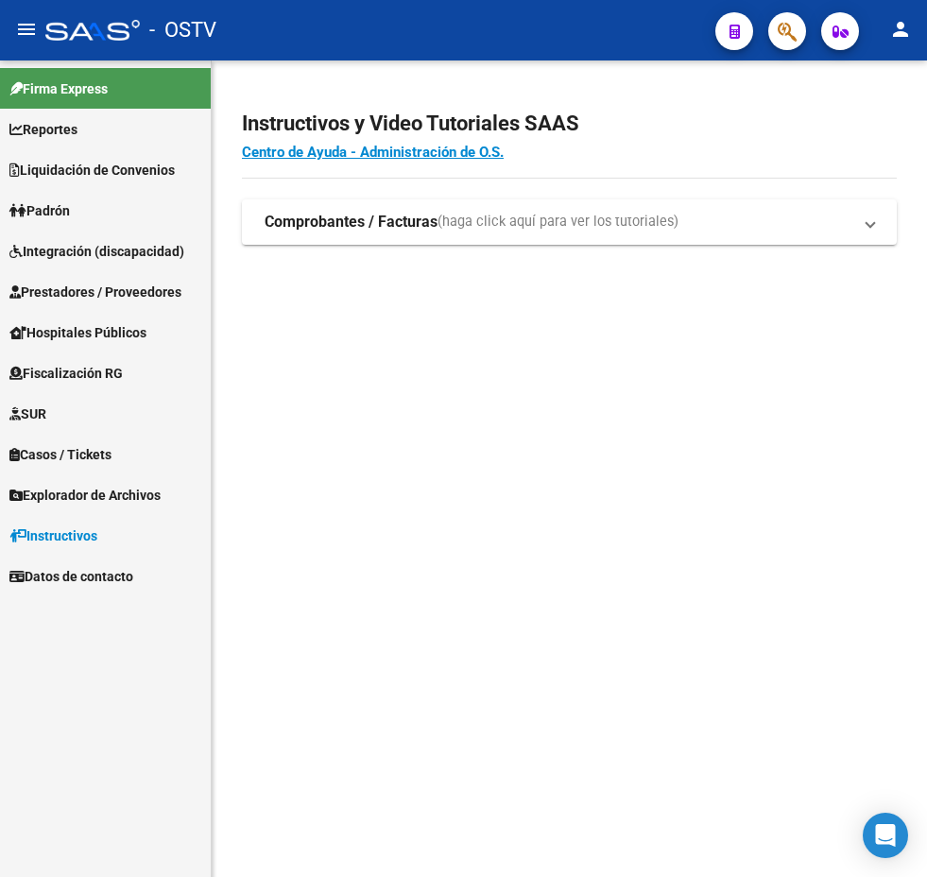
click at [390, 589] on mat-sidenav-content "Instructivos y Video Tutoriales SAAS Centro de Ayuda - Administración de O.S. C…" at bounding box center [569, 468] width 715 height 816
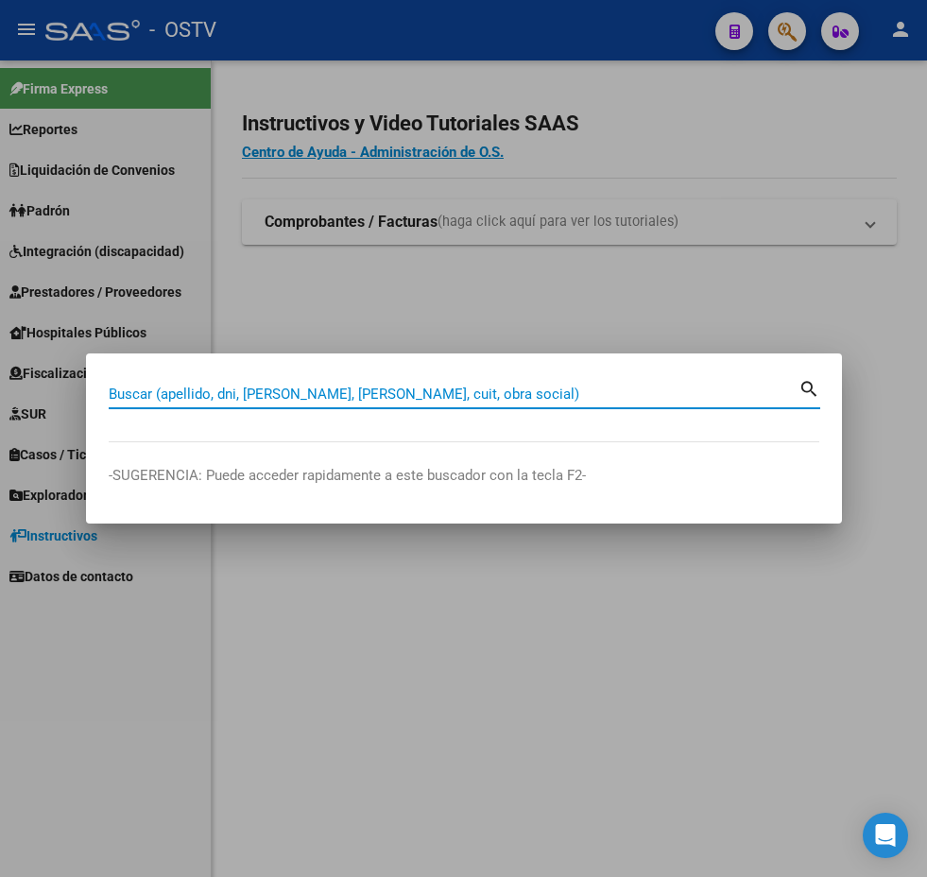
paste input "39749704"
type input "39749704"
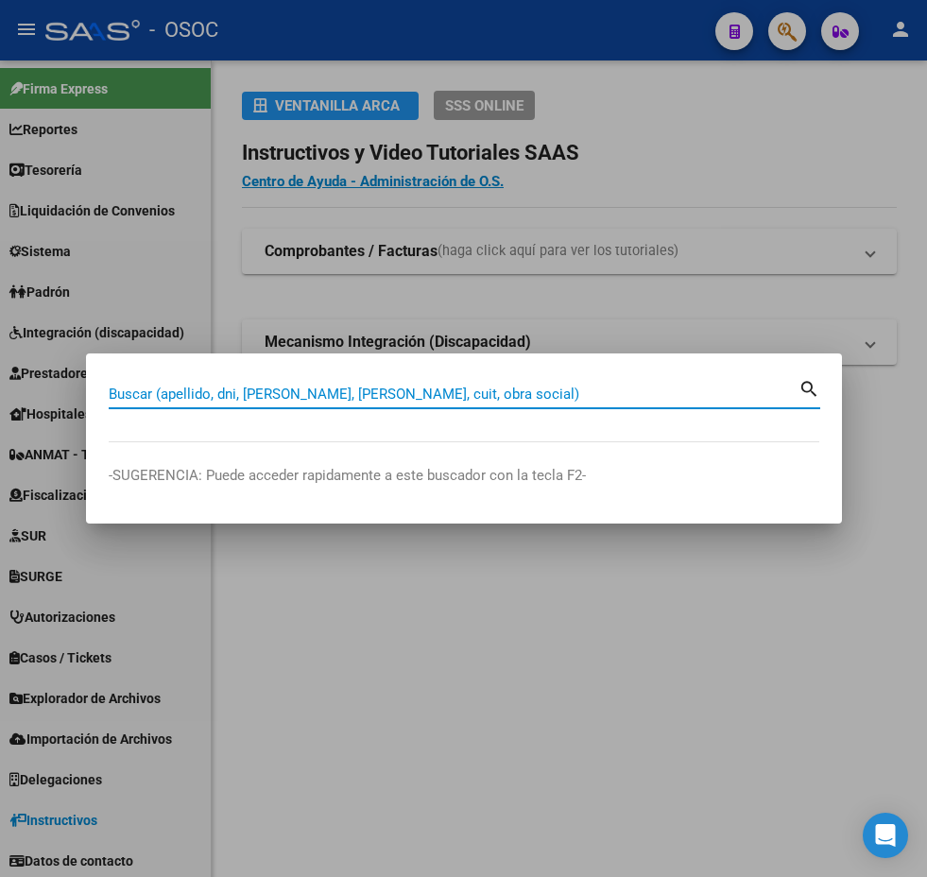
paste input "39749704"
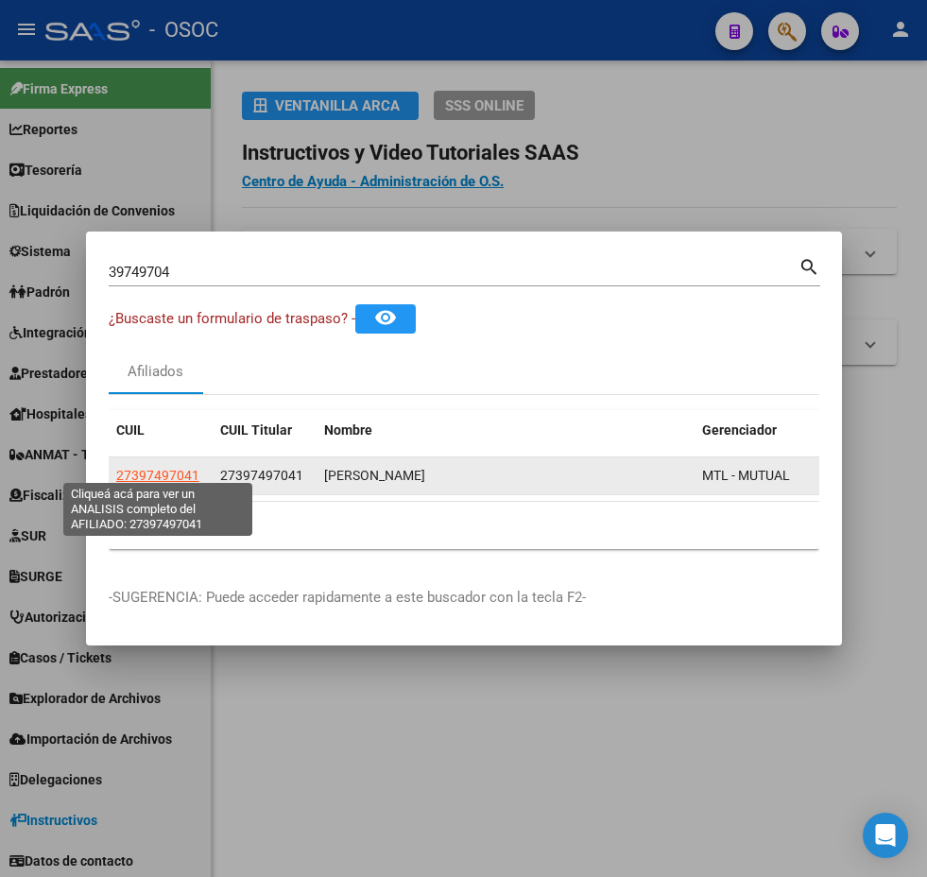
click at [177, 468] on span "27397497041" at bounding box center [157, 475] width 83 height 15
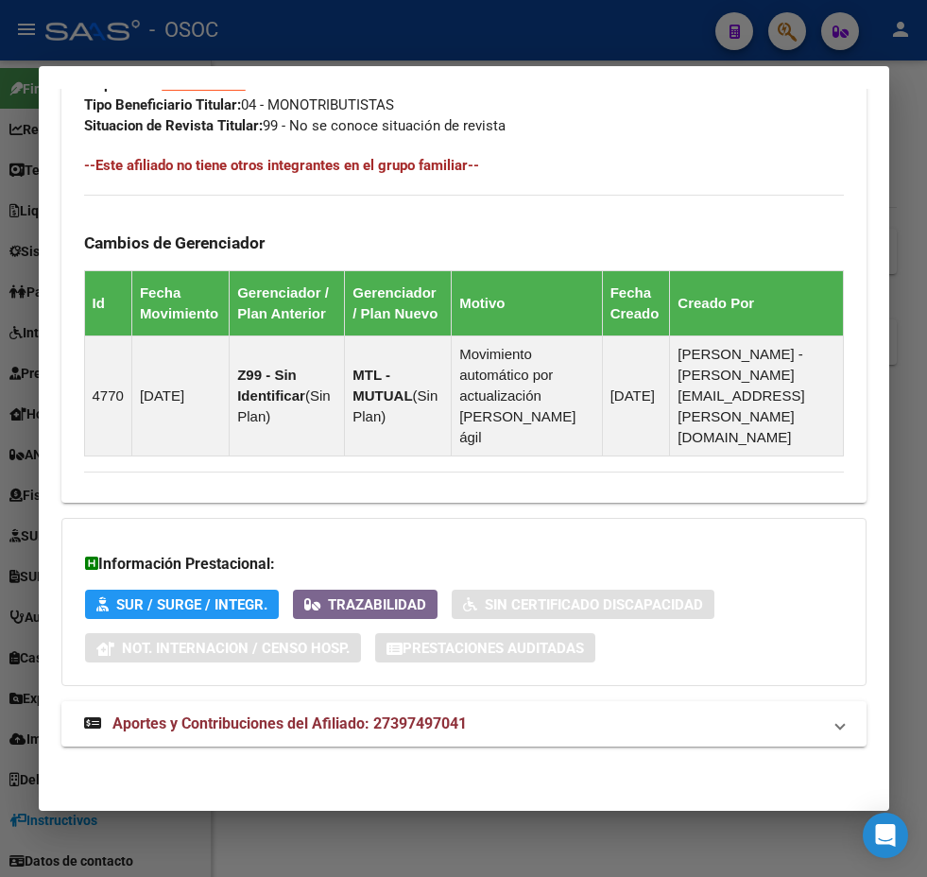
scroll to position [1263, 0]
click at [332, 705] on mat-expansion-panel-header "Aportes y Contribuciones del Afiliado: 27397497041" at bounding box center [463, 723] width 805 height 45
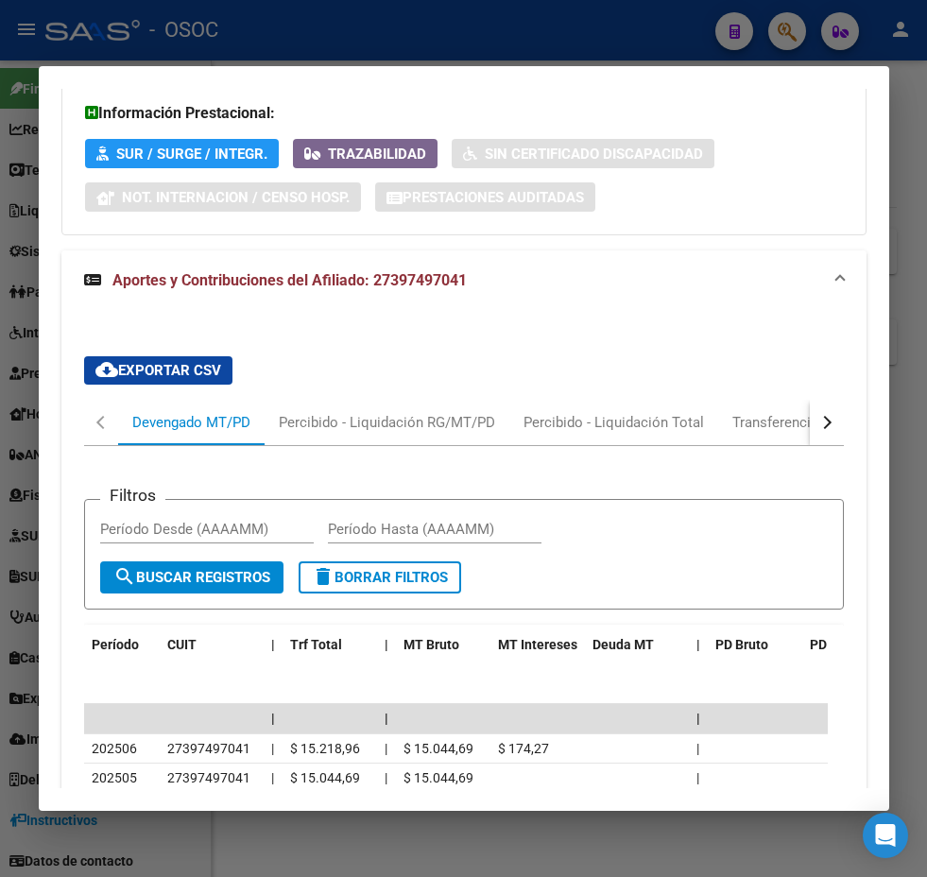
scroll to position [1752, 0]
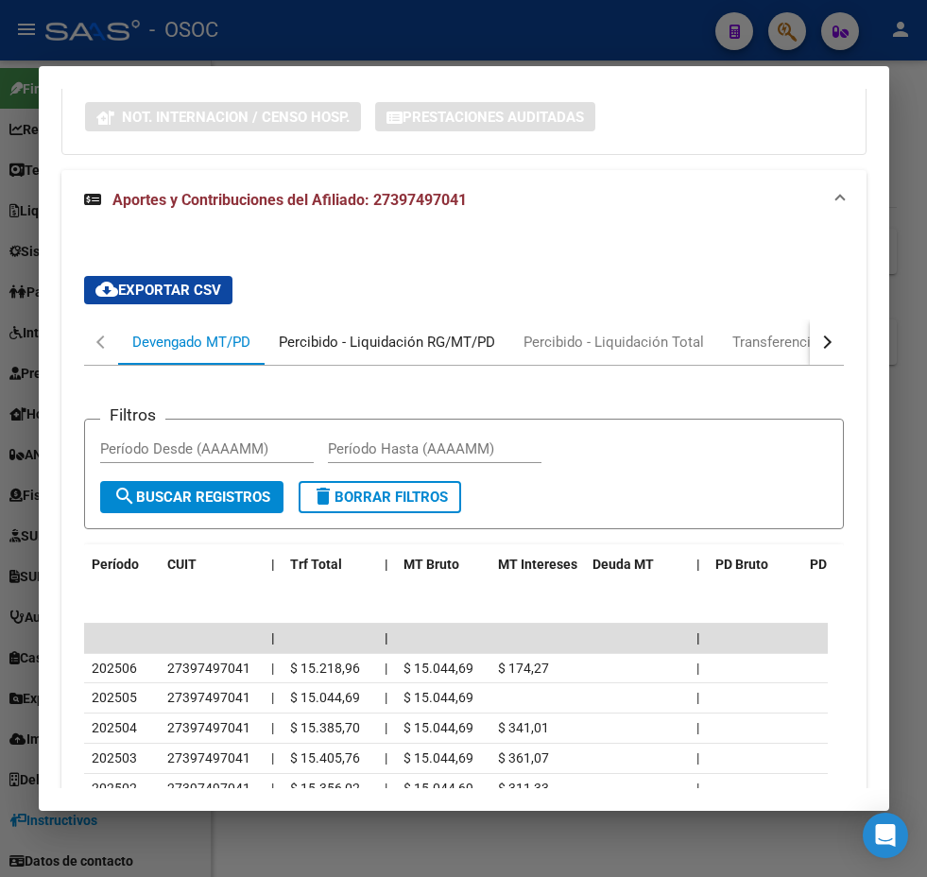
click at [386, 365] on div "Percibido - Liquidación RG/MT/PD" at bounding box center [386, 341] width 245 height 45
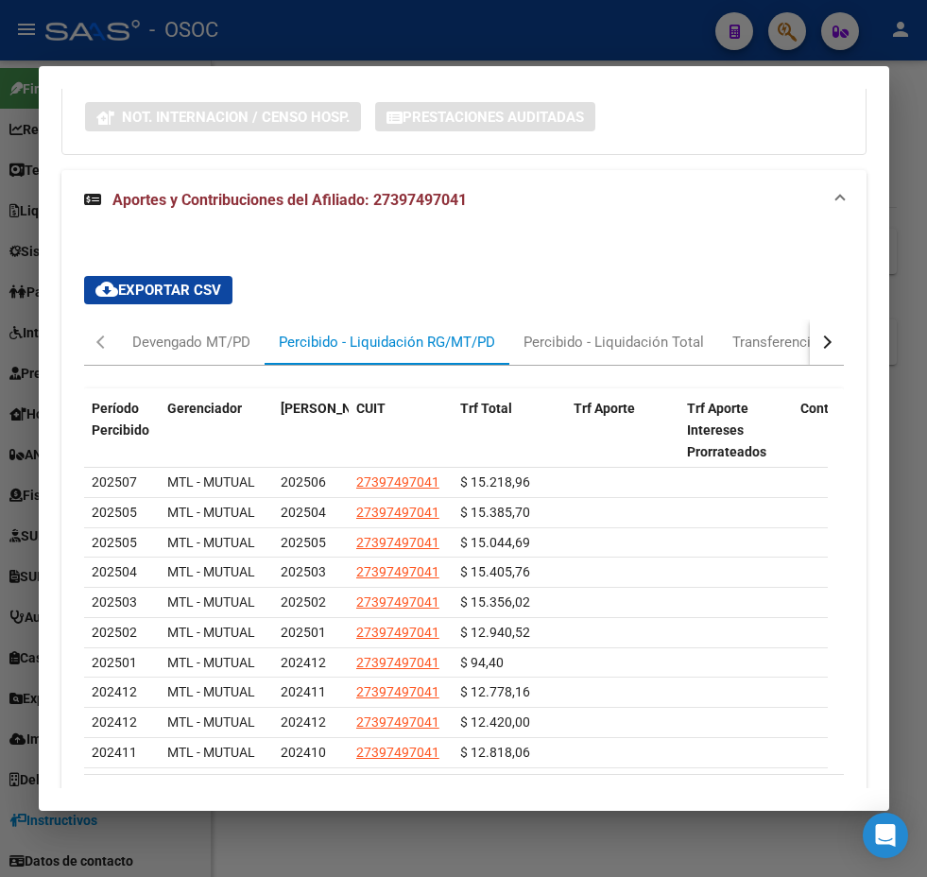
click at [16, 294] on div at bounding box center [463, 438] width 927 height 877
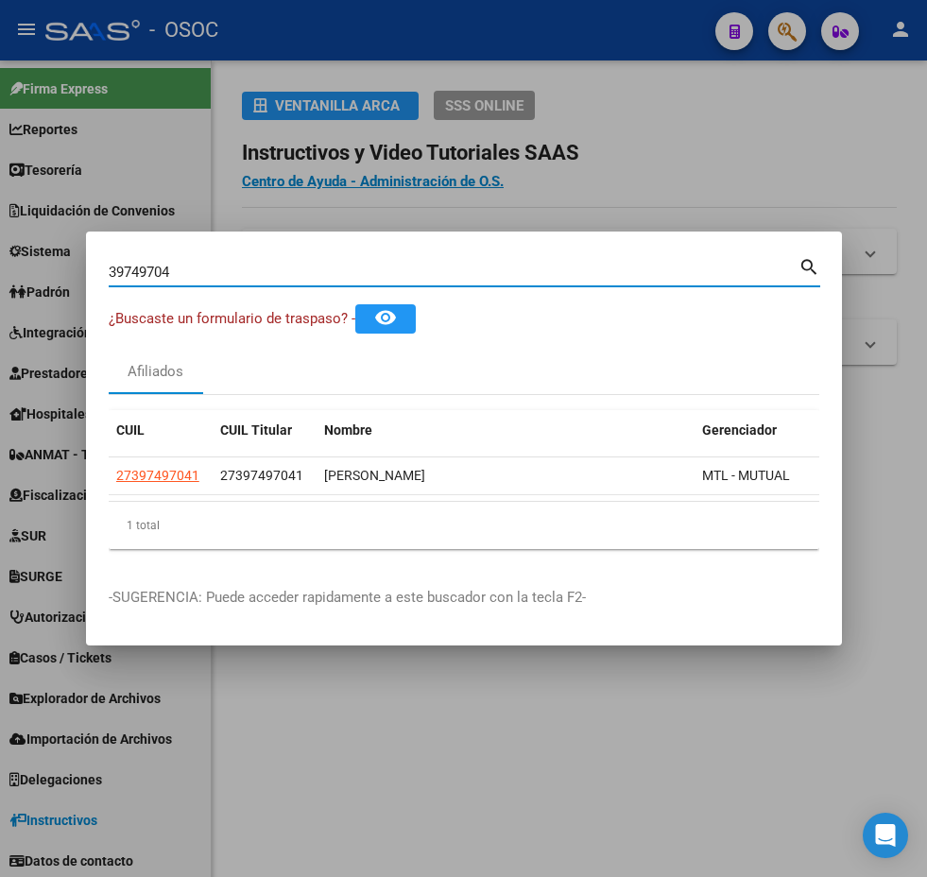
click at [220, 264] on input "39749704" at bounding box center [453, 272] width 689 height 17
paste input "5204773"
type input "35204773"
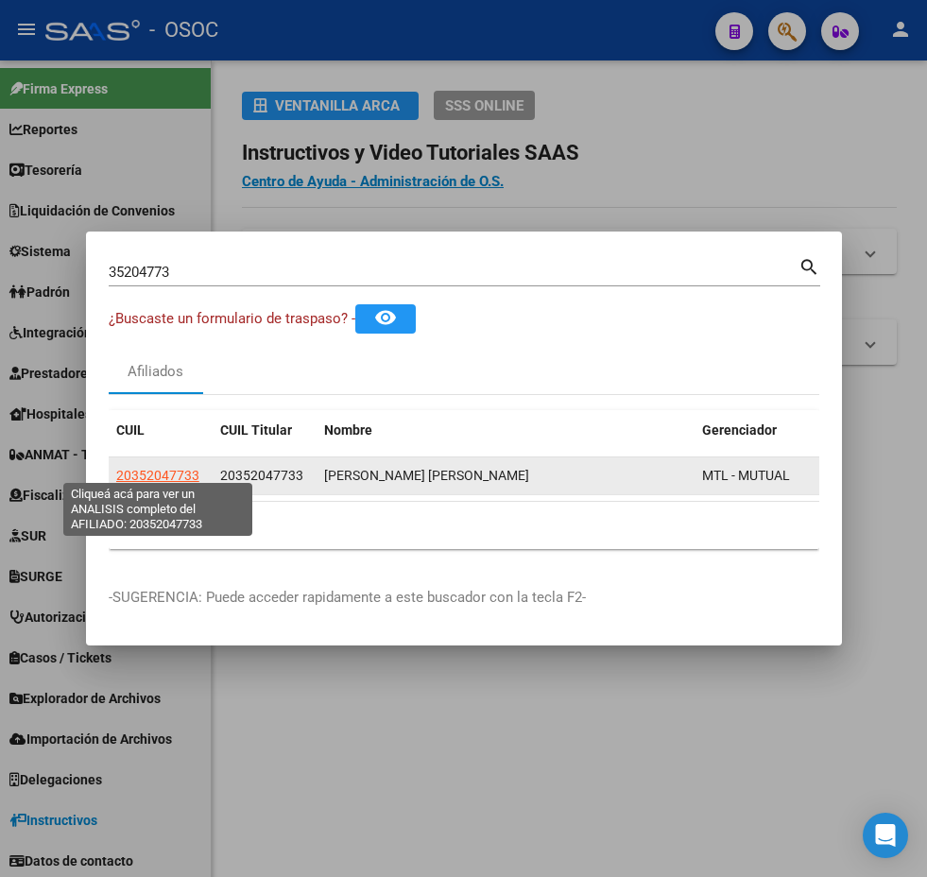
click at [151, 468] on span "20352047733" at bounding box center [157, 475] width 83 height 15
type textarea "20352047733"
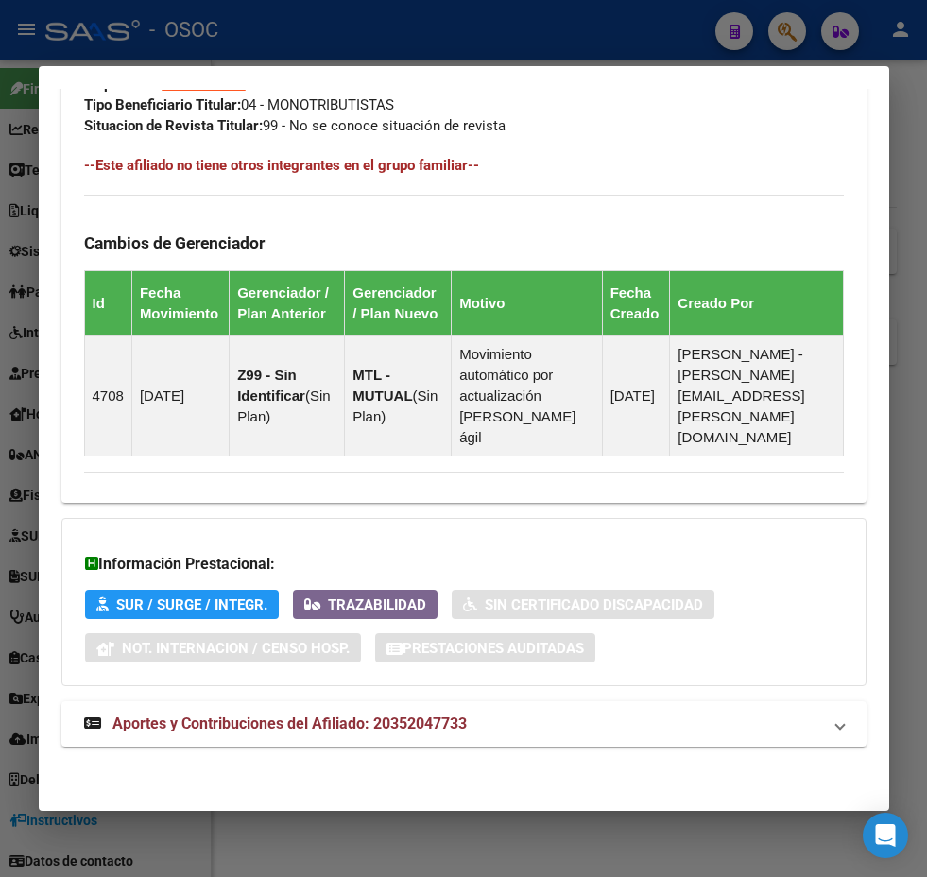
scroll to position [1263, 0]
click at [188, 743] on mat-expansion-panel-header "Aportes y Contribuciones del Afiliado: 20352047733" at bounding box center [463, 723] width 805 height 45
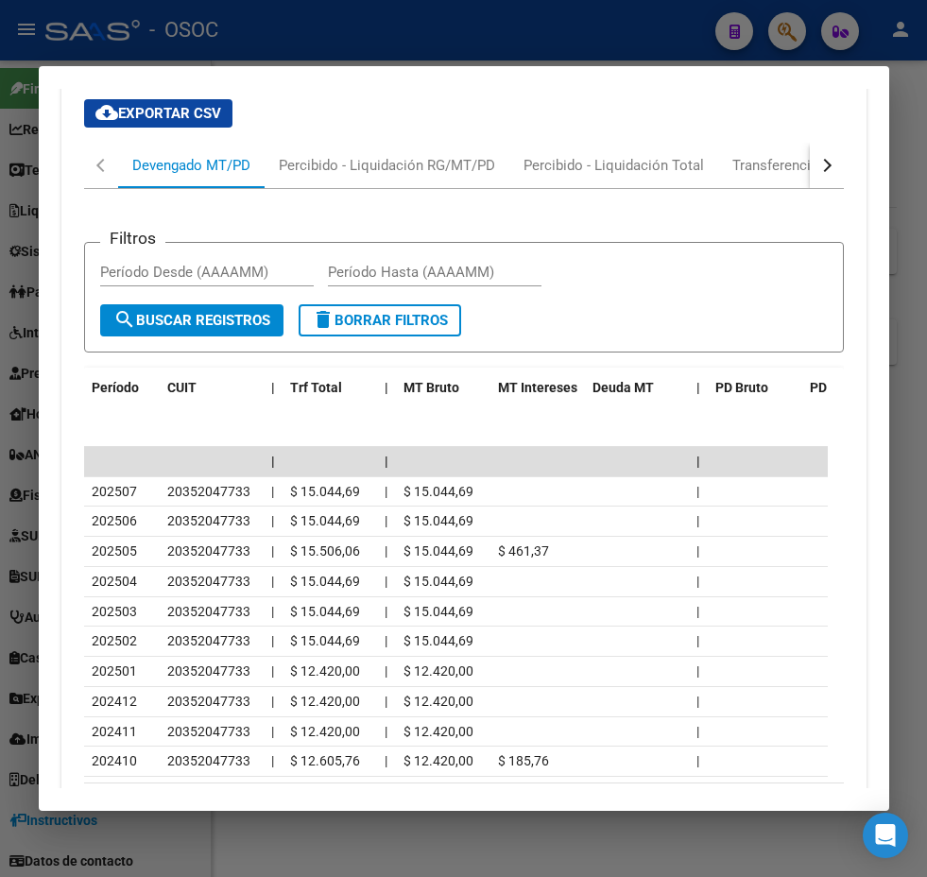
scroll to position [1941, 0]
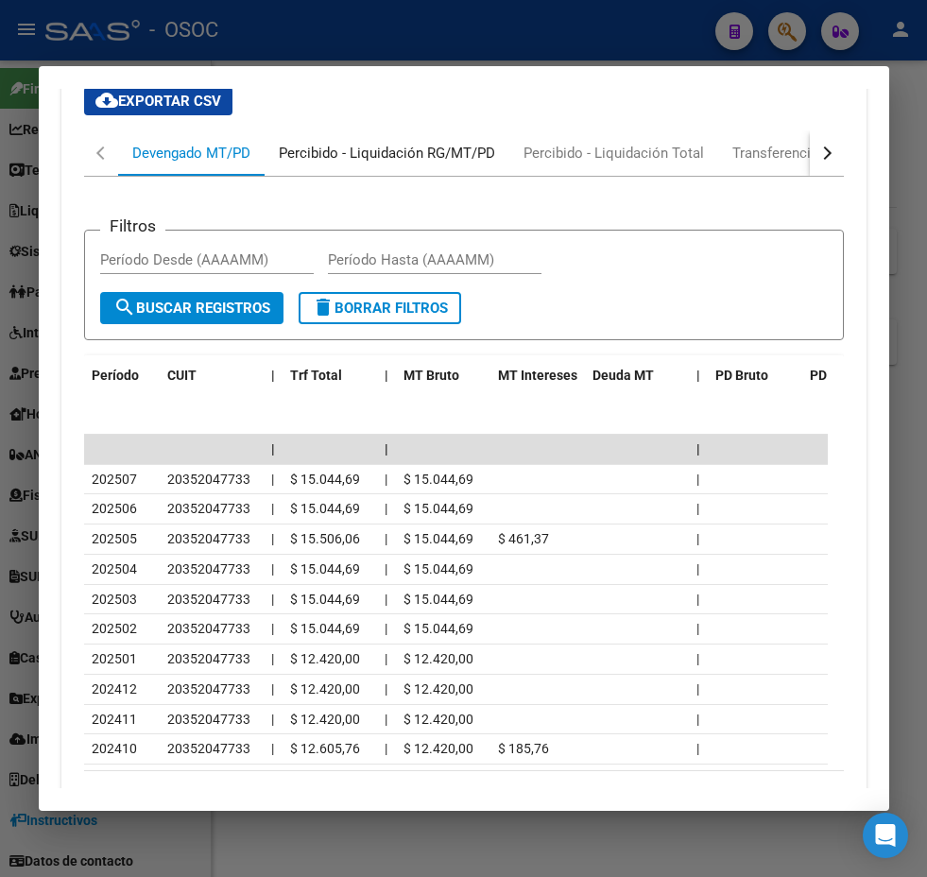
click at [377, 163] on div "Percibido - Liquidación RG/MT/PD" at bounding box center [387, 153] width 216 height 21
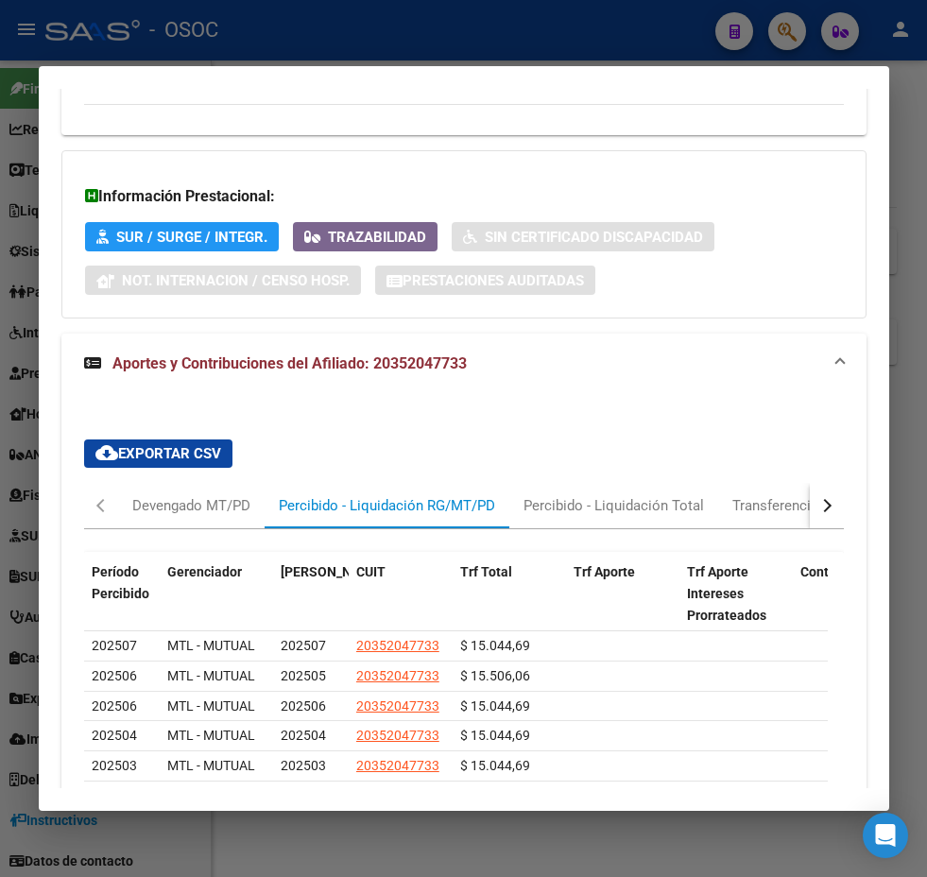
scroll to position [1672, 0]
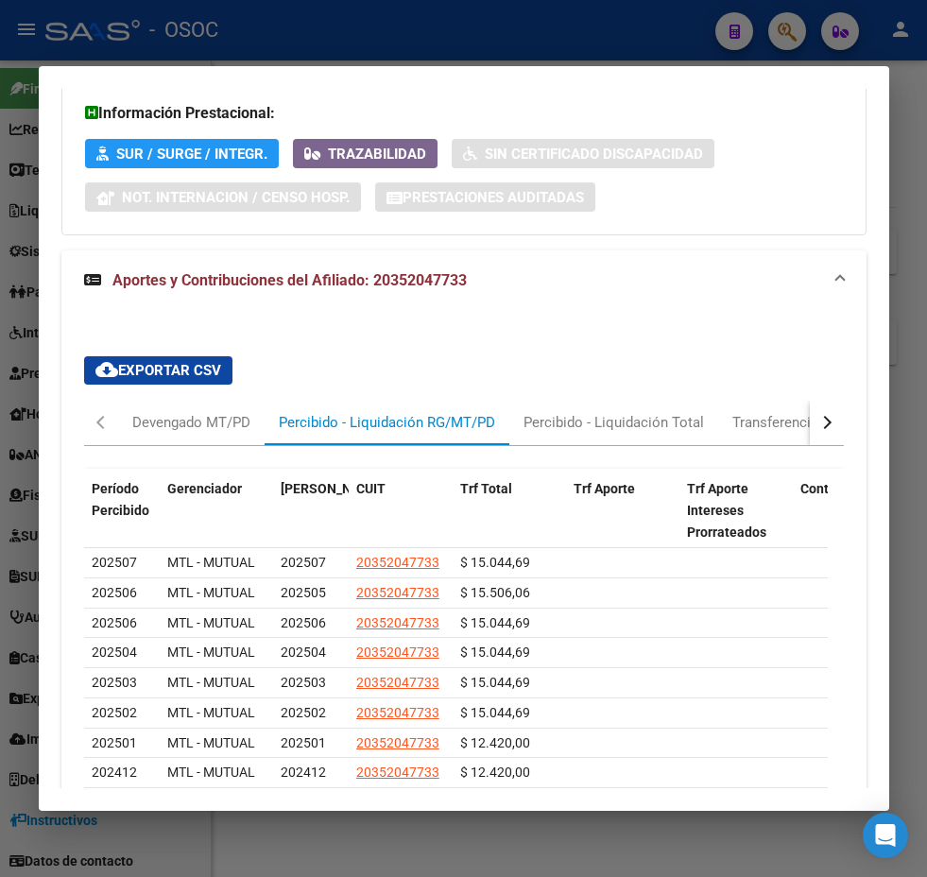
click at [4, 257] on div at bounding box center [463, 438] width 927 height 877
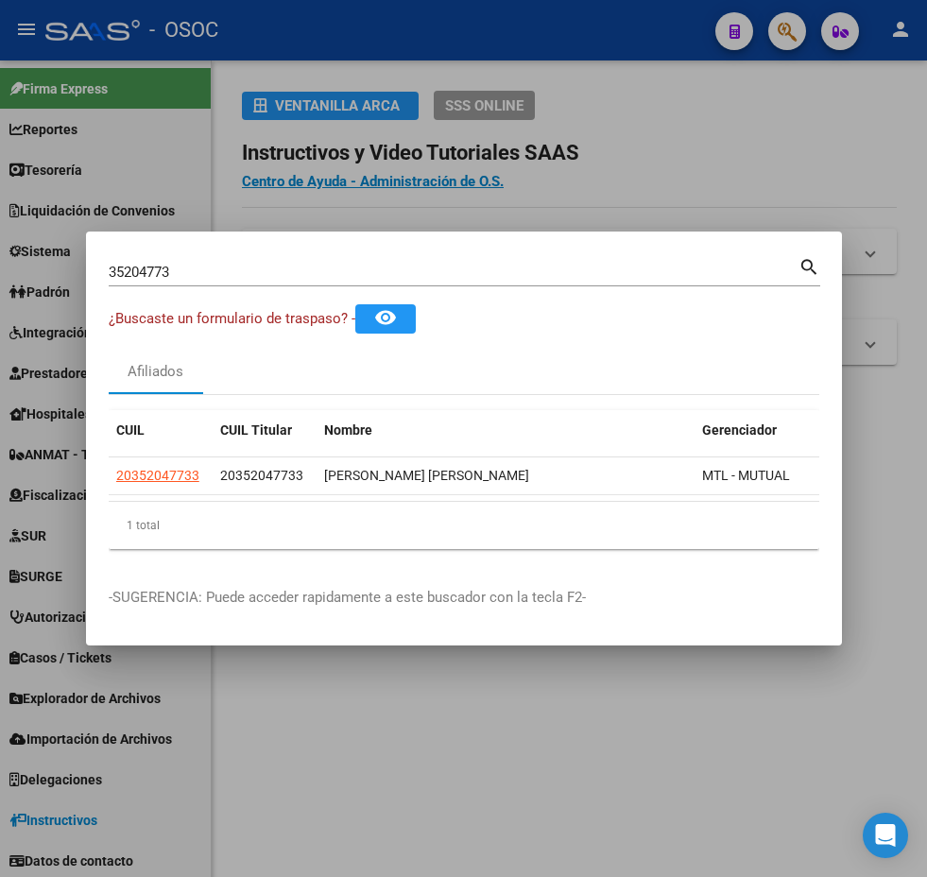
click at [206, 274] on div "35204773 Buscar (apellido, dni, cuil, nro traspaso, cuit, obra social)" at bounding box center [453, 272] width 689 height 28
click at [198, 270] on input "35204773" at bounding box center [453, 272] width 689 height 17
paste input "28229911"
type input "28229911"
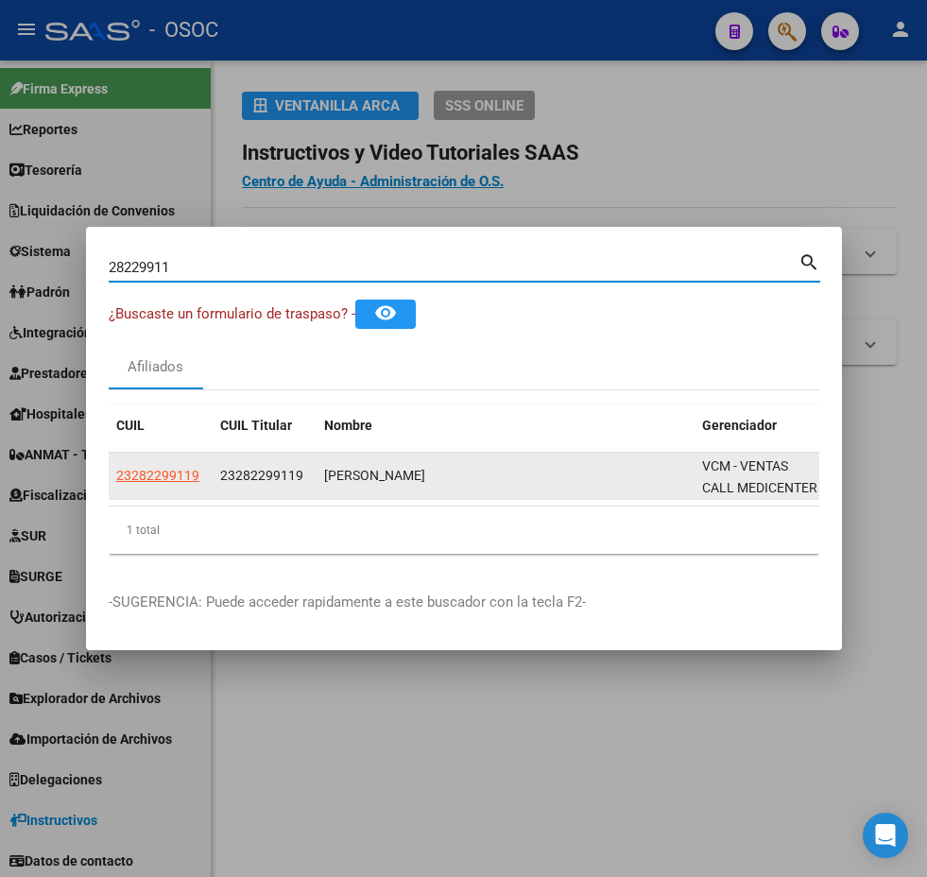
click at [128, 465] on app-link-go-to "23282299119" at bounding box center [157, 476] width 83 height 22
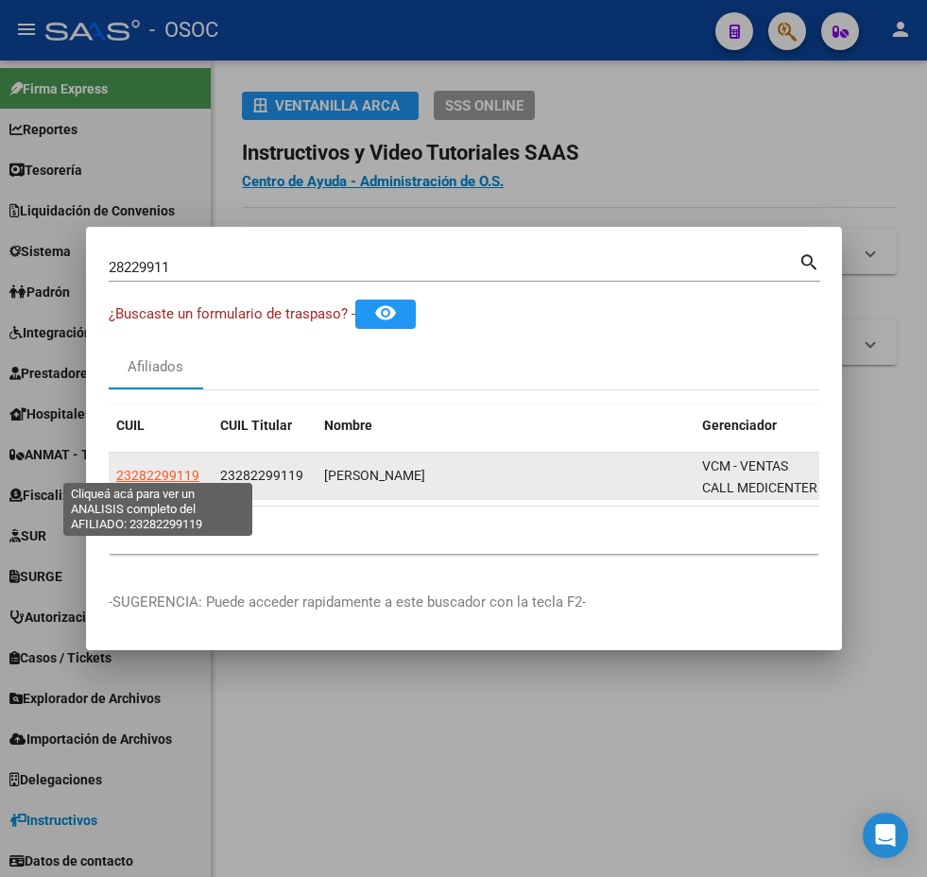
click at [141, 468] on span "23282299119" at bounding box center [157, 475] width 83 height 15
type textarea "23282299119"
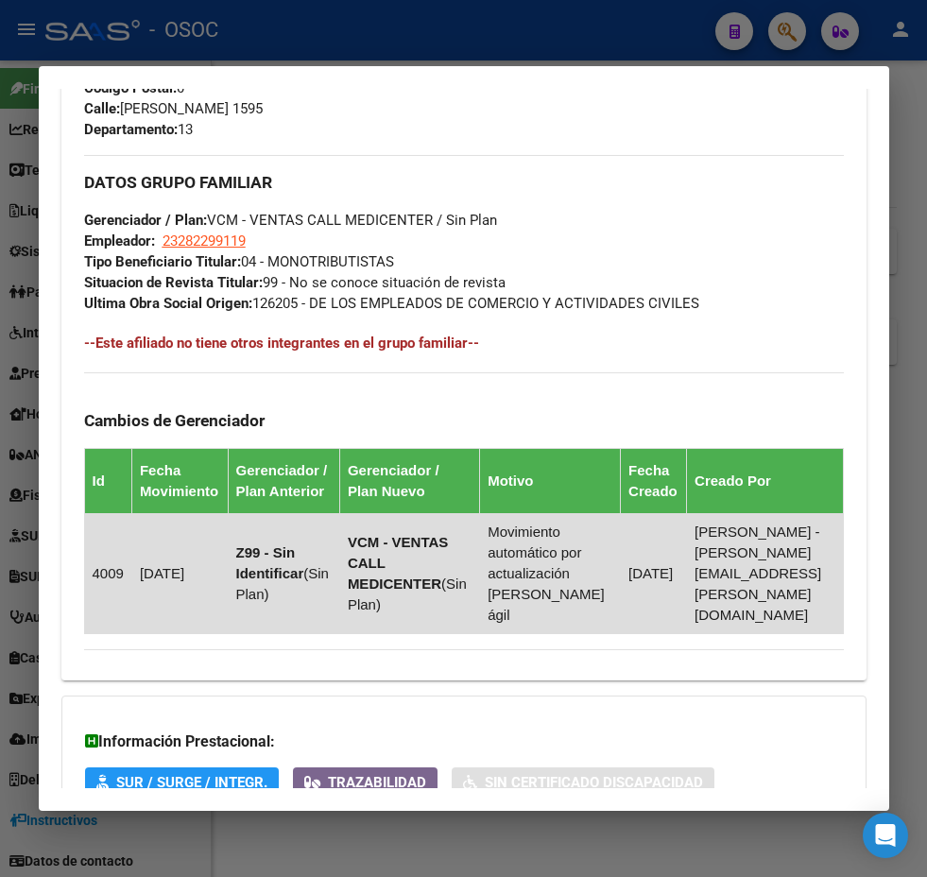
scroll to position [1263, 0]
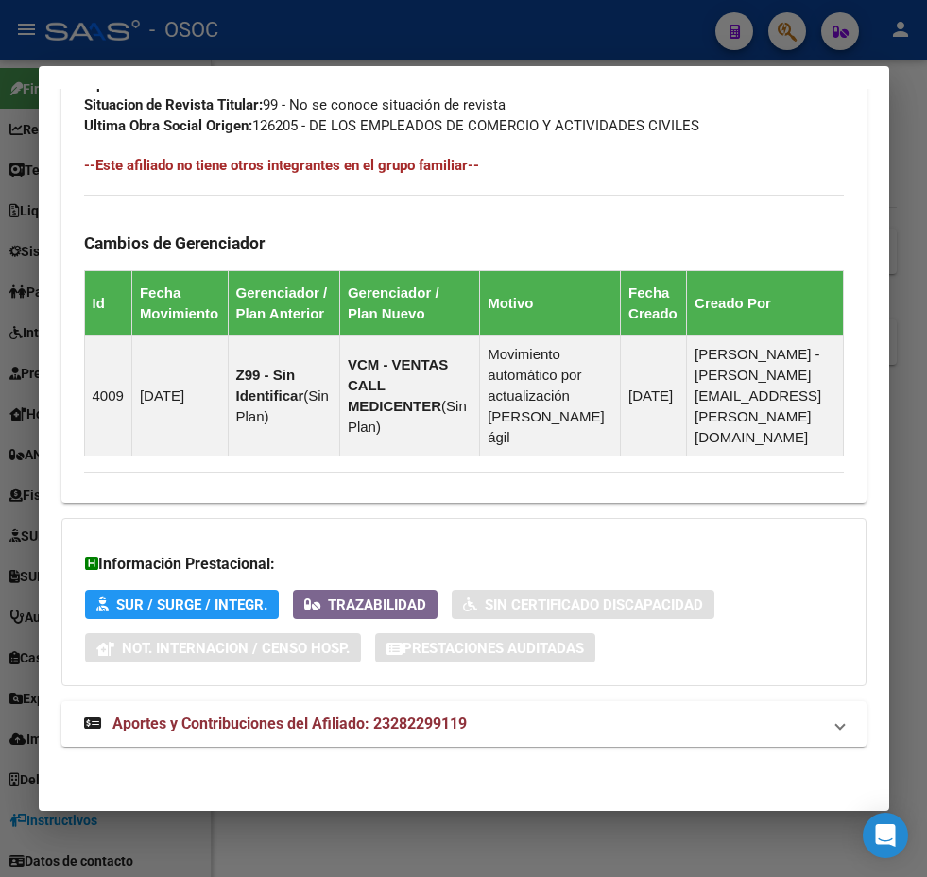
click at [236, 701] on mat-expansion-panel-header "Aportes y Contribuciones del Afiliado: 23282299119" at bounding box center [463, 723] width 805 height 45
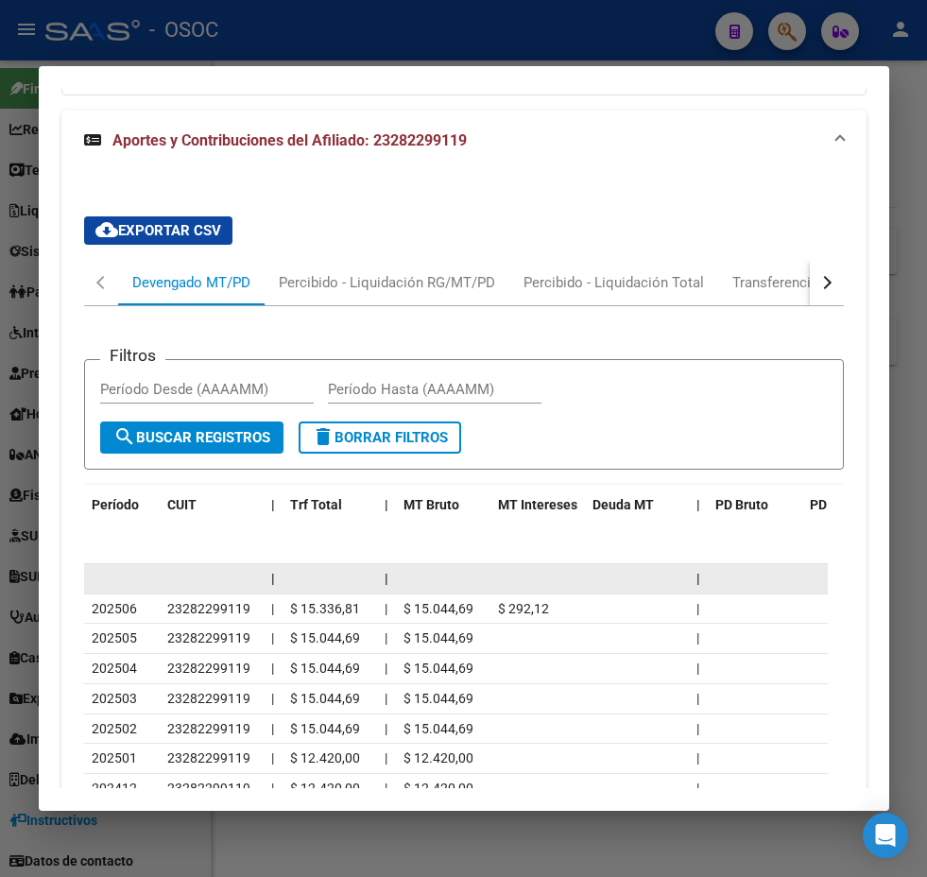
scroll to position [1847, 0]
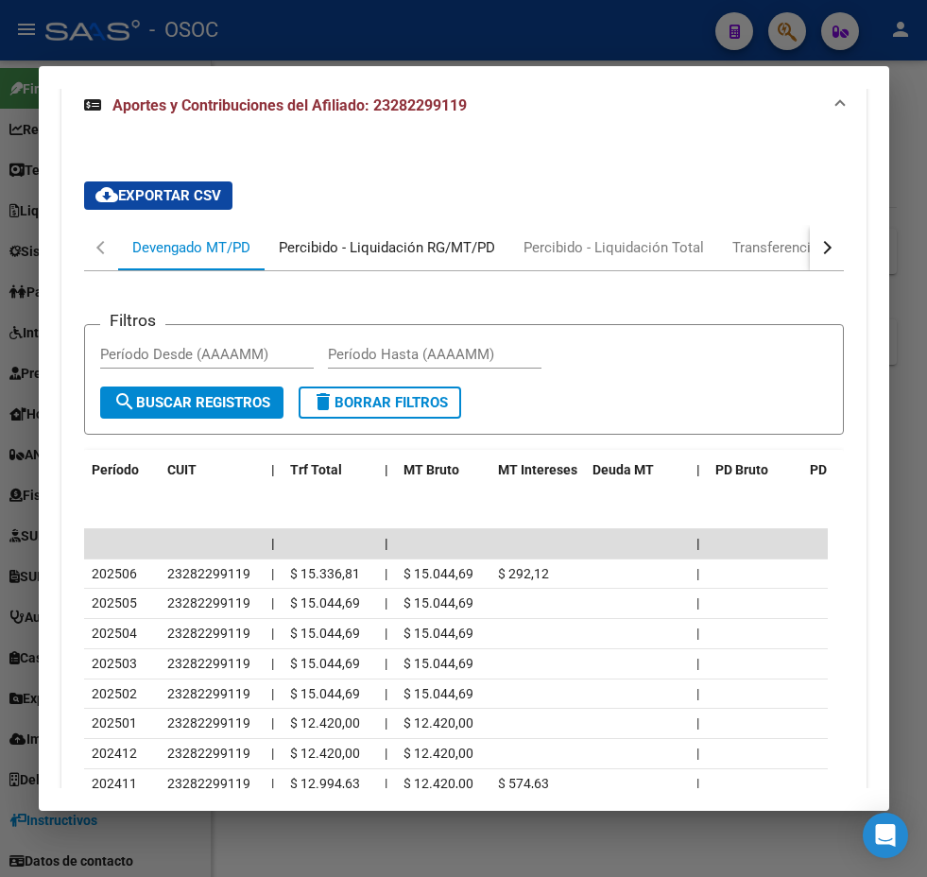
click at [401, 258] on div "Percibido - Liquidación RG/MT/PD" at bounding box center [387, 247] width 216 height 21
